Goal: Information Seeking & Learning: Understand process/instructions

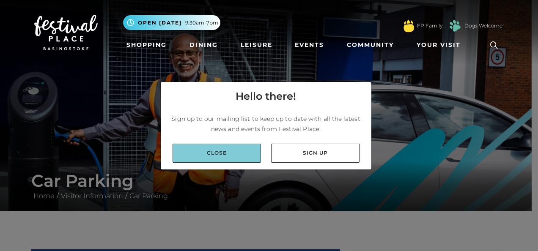
click at [236, 151] on link "Close" at bounding box center [217, 153] width 88 height 19
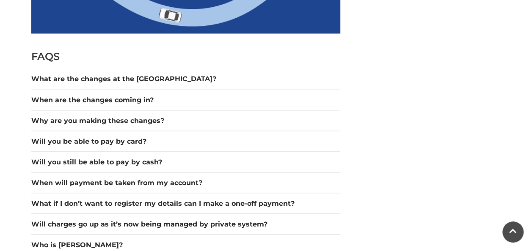
scroll to position [719, 0]
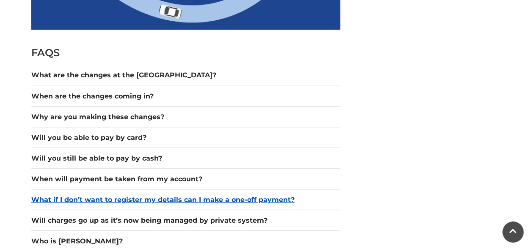
click at [111, 197] on button "What if I don’t want to register my details can I make a one-off payment?" at bounding box center [185, 200] width 309 height 10
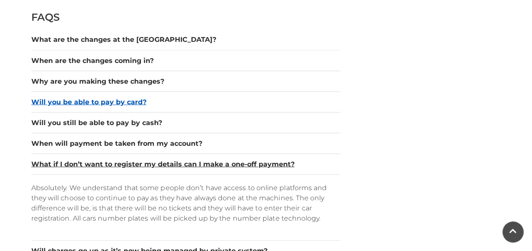
scroll to position [804, 0]
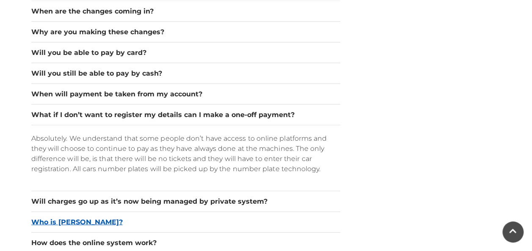
click at [58, 220] on button "Who is [PERSON_NAME]?" at bounding box center [185, 222] width 309 height 10
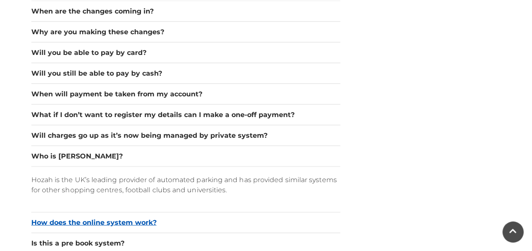
click at [85, 218] on button "How does the online system work?" at bounding box center [185, 223] width 309 height 10
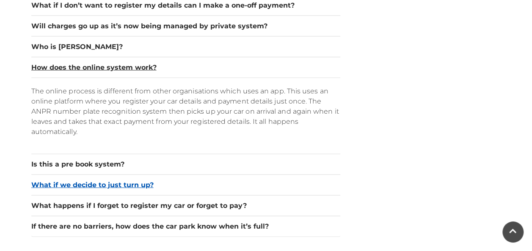
scroll to position [931, 0]
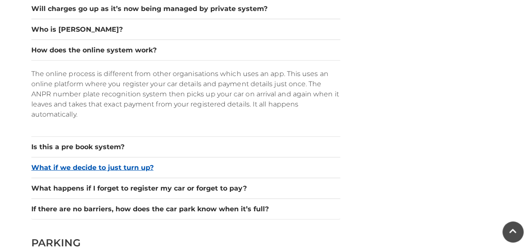
click at [135, 169] on button "What if we decide to just turn up?" at bounding box center [185, 168] width 309 height 10
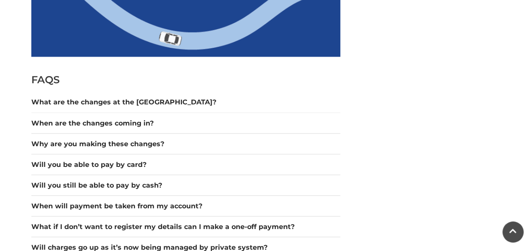
scroll to position [719, 0]
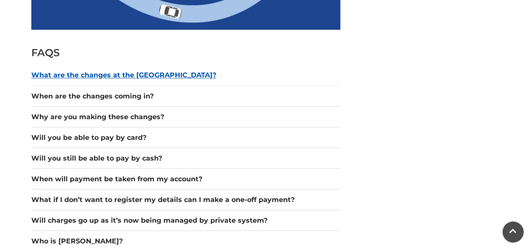
click at [87, 79] on button "What are the changes at the [GEOGRAPHIC_DATA]?" at bounding box center [185, 75] width 309 height 10
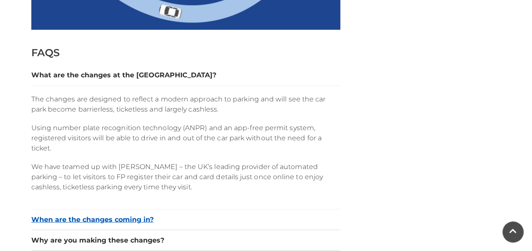
click at [72, 220] on button "When are the changes coming in?" at bounding box center [185, 220] width 309 height 10
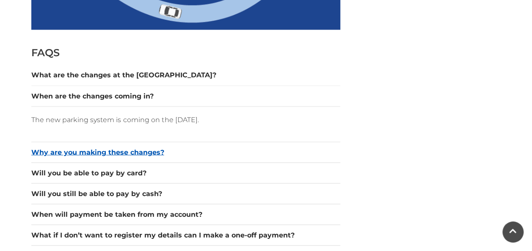
click at [96, 151] on button "Why are you making these changes?" at bounding box center [185, 152] width 309 height 10
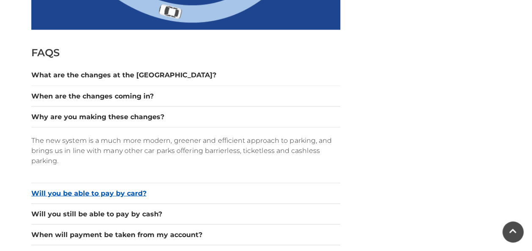
click at [98, 192] on button "Will you be able to pay by card?" at bounding box center [185, 193] width 309 height 10
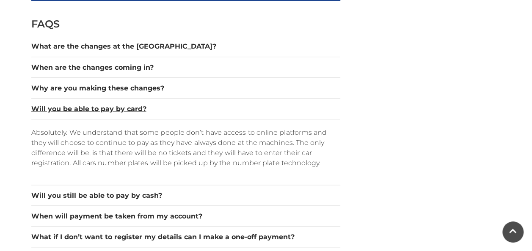
scroll to position [762, 0]
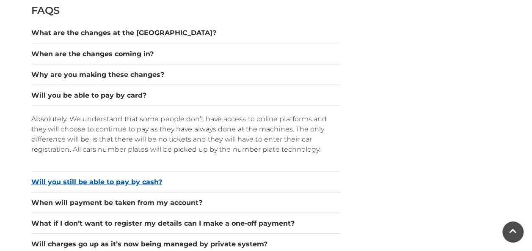
click at [88, 177] on button "Will you still be able to pay by cash?" at bounding box center [185, 182] width 309 height 10
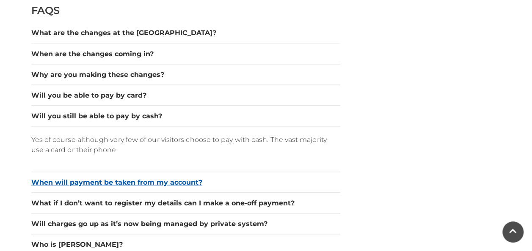
click at [56, 179] on button "When will payment be taken from my account?" at bounding box center [185, 182] width 309 height 10
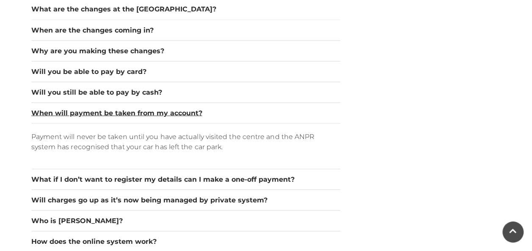
scroll to position [804, 0]
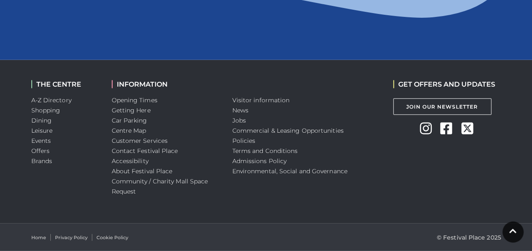
scroll to position [855, 0]
